Goal: Check status: Check status

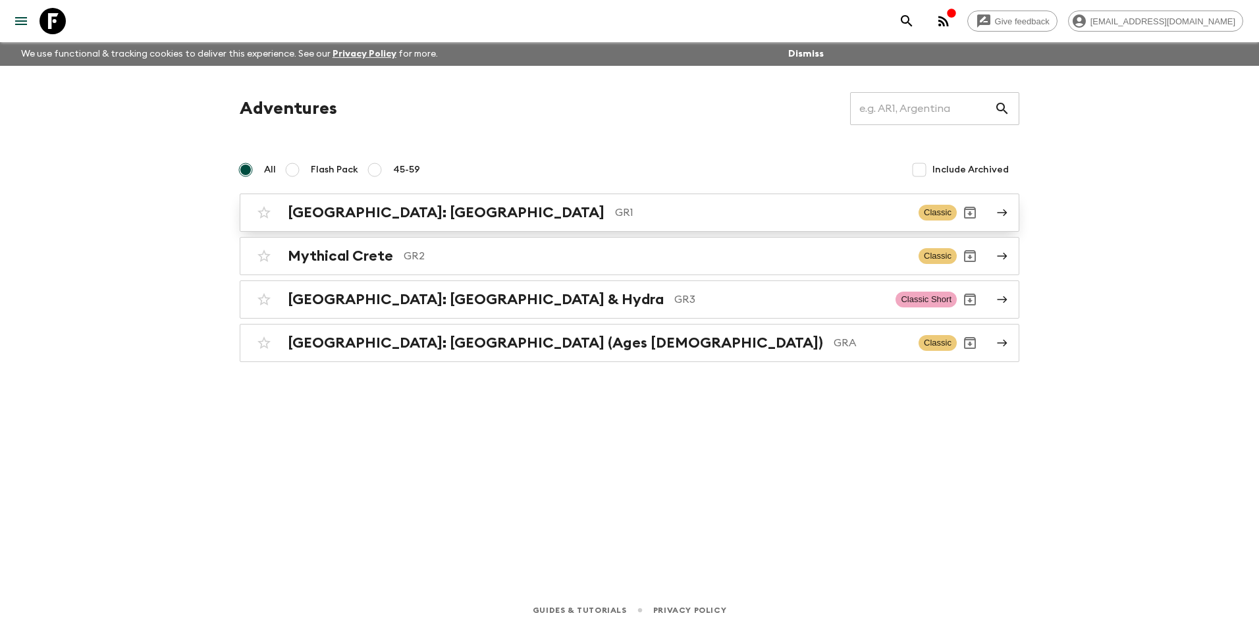
click at [474, 211] on h2 "[GEOGRAPHIC_DATA]: [GEOGRAPHIC_DATA]" at bounding box center [446, 212] width 317 height 17
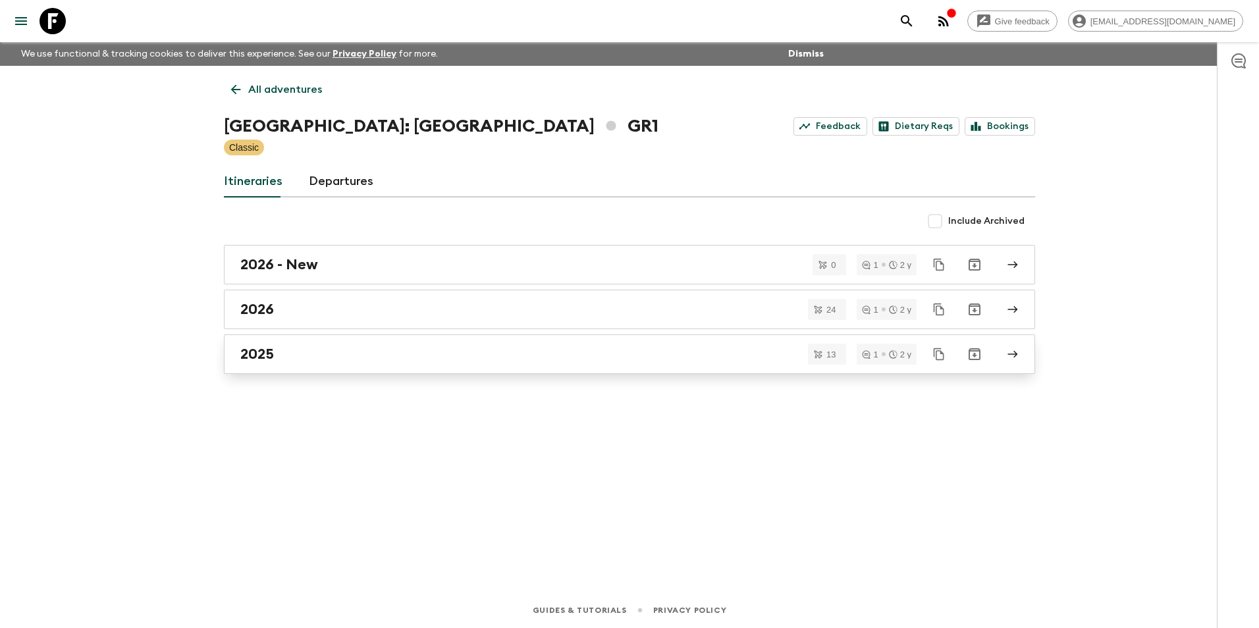
click at [420, 362] on div "2025" at bounding box center [616, 354] width 753 height 17
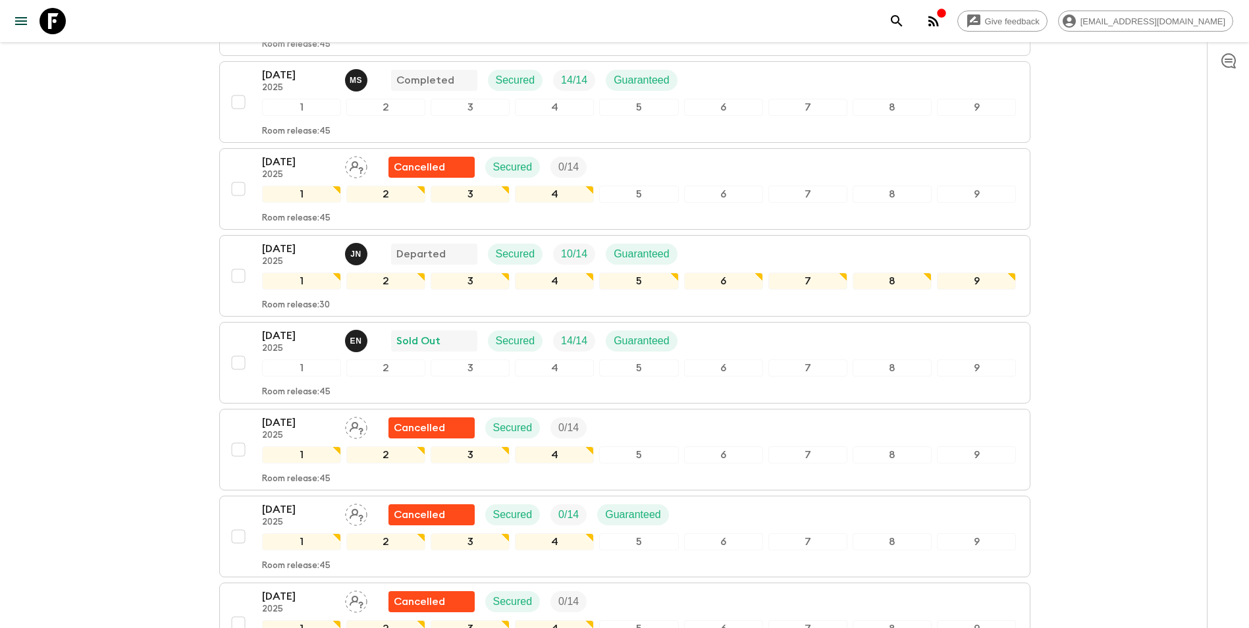
scroll to position [790, 0]
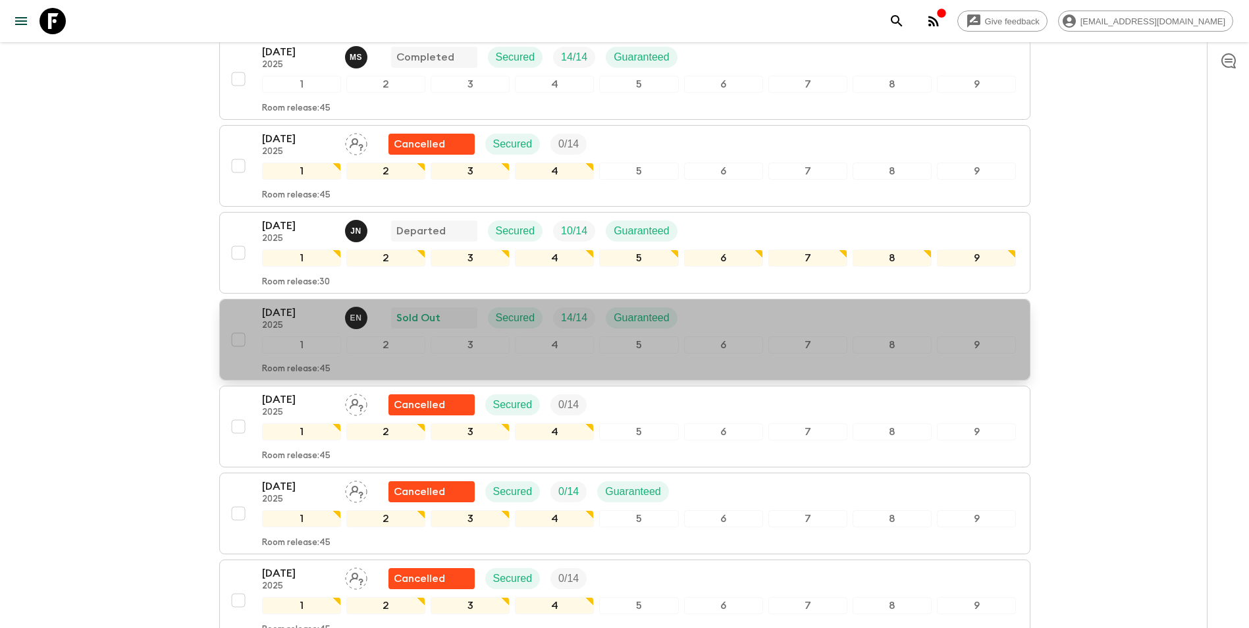
click at [294, 305] on p "[DATE]" at bounding box center [298, 313] width 72 height 16
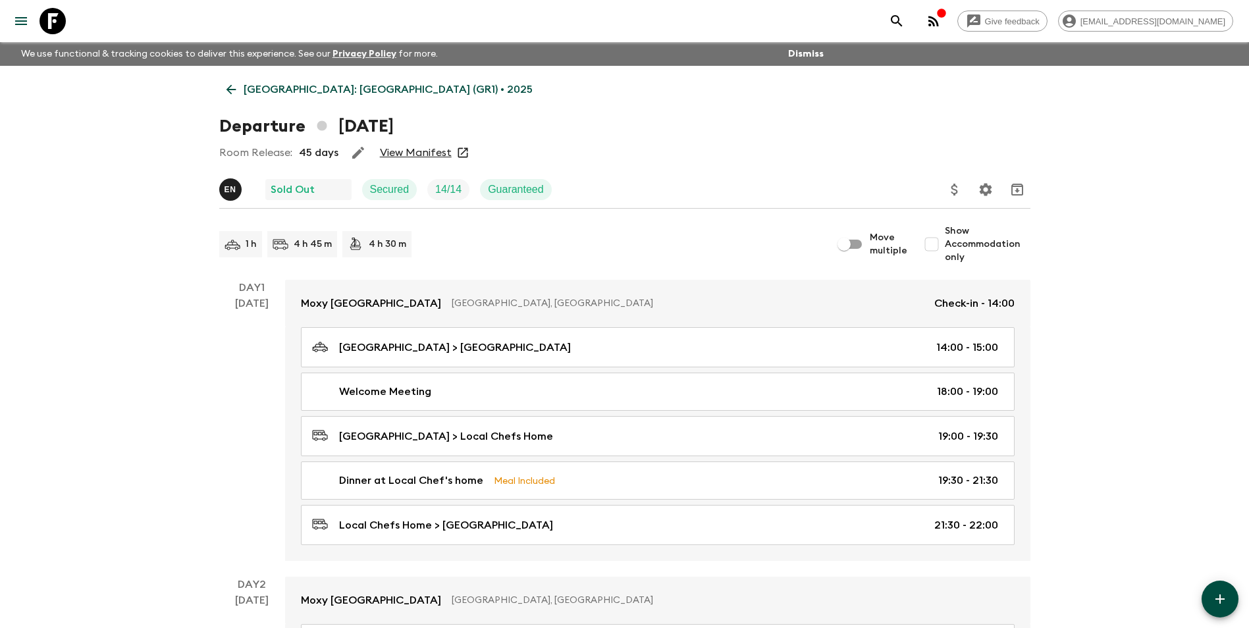
click at [410, 151] on link "View Manifest" at bounding box center [416, 152] width 72 height 13
